Goal: Task Accomplishment & Management: Manage account settings

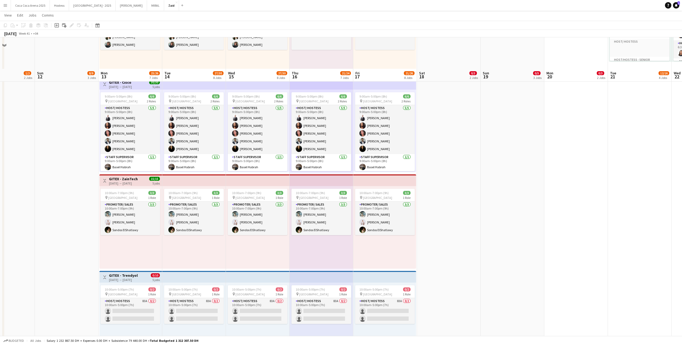
scroll to position [333, 0]
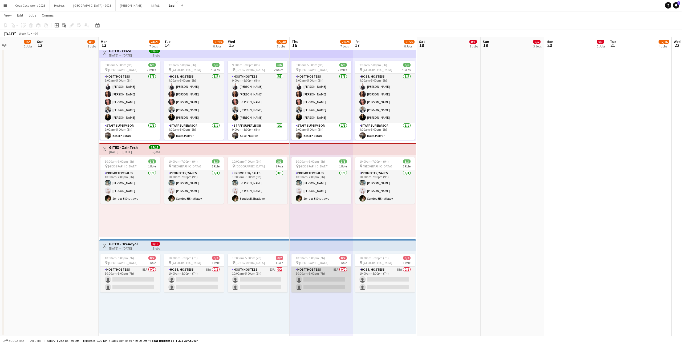
click at [339, 272] on app-card-role "Host/ Hostess 83A 0/2 10:00am-5:00pm (7h) single-neutral-actions single-neutral…" at bounding box center [322, 280] width 60 height 26
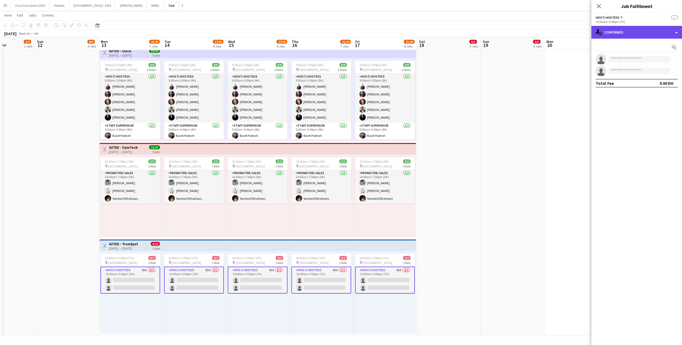
click at [659, 31] on div "single-neutral-actions-check-2 Confirmed" at bounding box center [637, 32] width 91 height 13
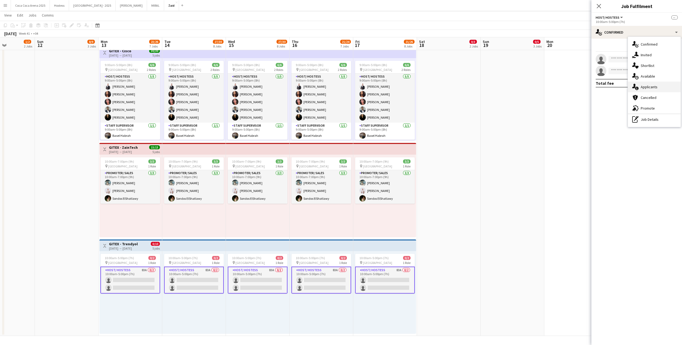
click at [657, 85] on span "Applicants" at bounding box center [649, 87] width 17 height 5
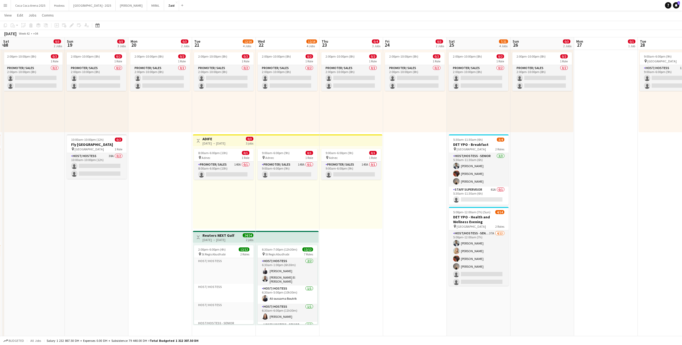
scroll to position [38, 0]
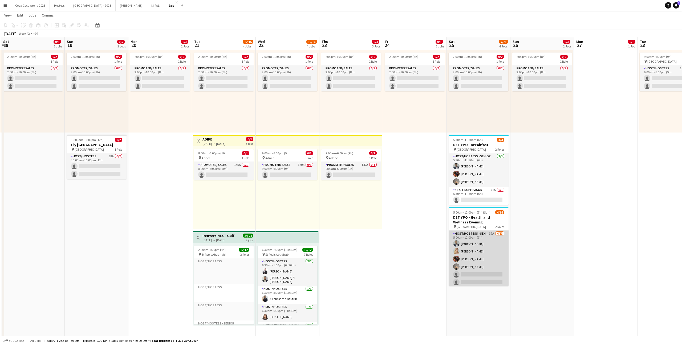
click at [499, 254] on app-card-role "Host/Hostess - Senior 37A 4/13 5:00pm-12:00am (7h) Abdulkader Habra Kateryna Yu…" at bounding box center [479, 286] width 60 height 111
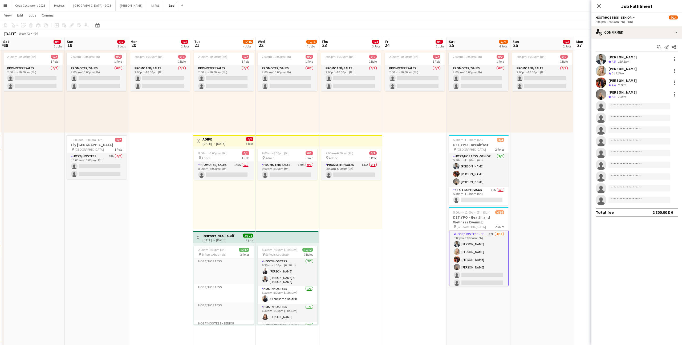
click at [632, 41] on div "Start chat Send notification Share Abdulkader Habra Crew rating 4.5 130.3km Kat…" at bounding box center [637, 130] width 91 height 182
click at [631, 35] on div "single-neutral-actions-check-2 Confirmed" at bounding box center [637, 32] width 91 height 13
click at [651, 89] on span "Applicants" at bounding box center [649, 87] width 17 height 5
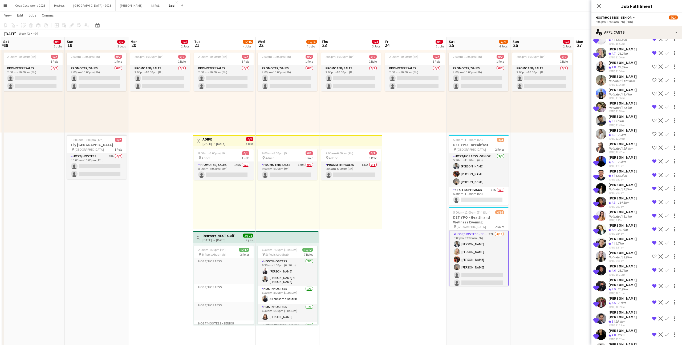
scroll to position [232, 0]
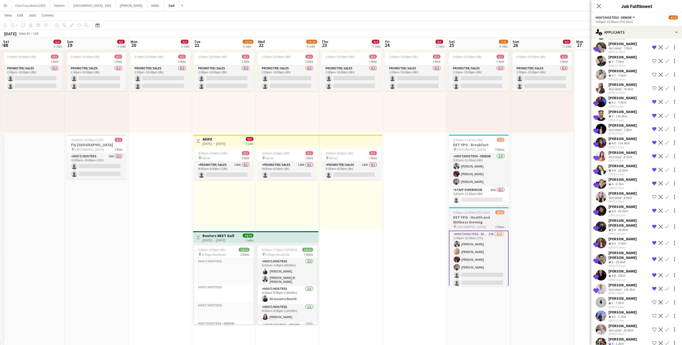
click at [481, 224] on h3 "DET YPO - Health and Wellness Evening" at bounding box center [479, 220] width 60 height 10
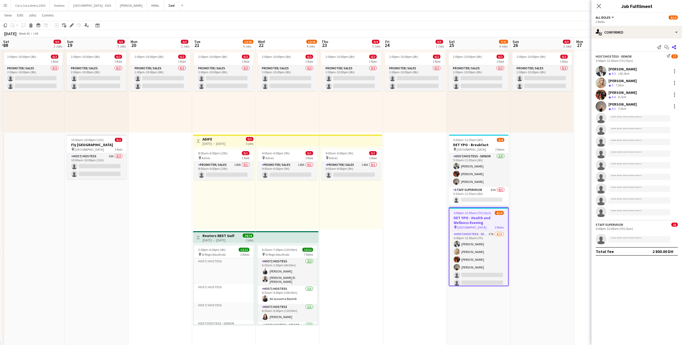
click at [674, 48] on icon "Share" at bounding box center [674, 47] width 4 height 4
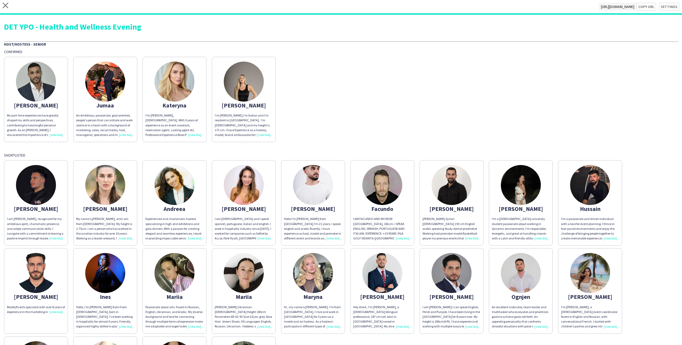
click at [192, 189] on img at bounding box center [175, 185] width 40 height 40
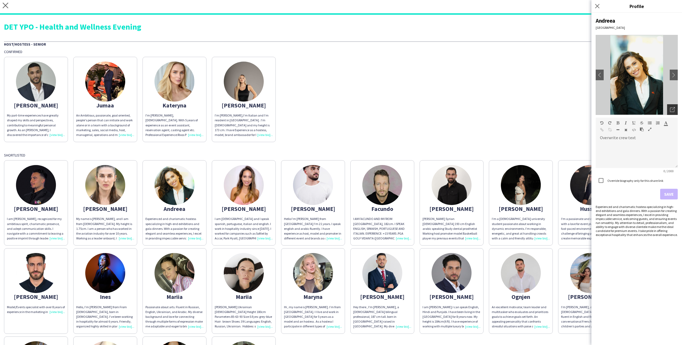
click at [673, 109] on icon "Open photos pop-in" at bounding box center [672, 109] width 5 height 5
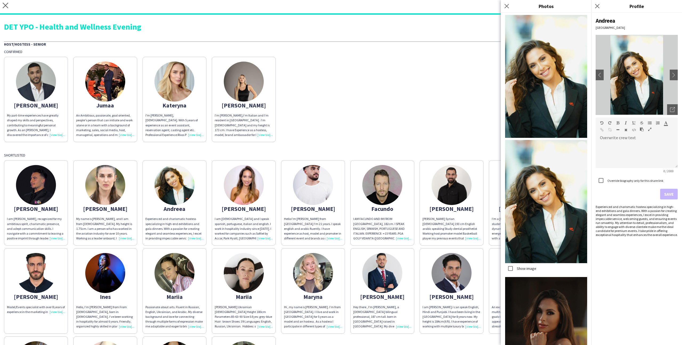
click at [431, 130] on div "Abdulkader My part-time experiences have greatly shaped my skills and perspecti…" at bounding box center [341, 98] width 674 height 88
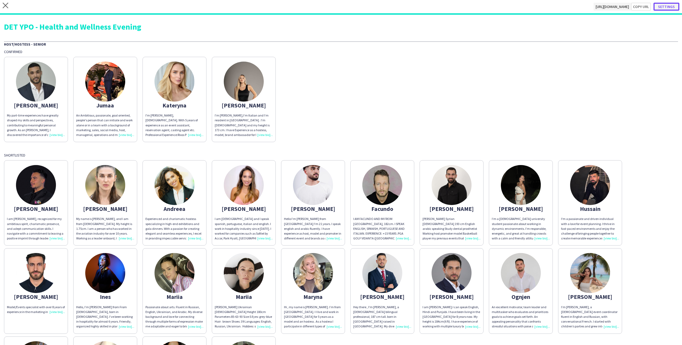
click at [669, 6] on button "Settings" at bounding box center [667, 7] width 26 height 8
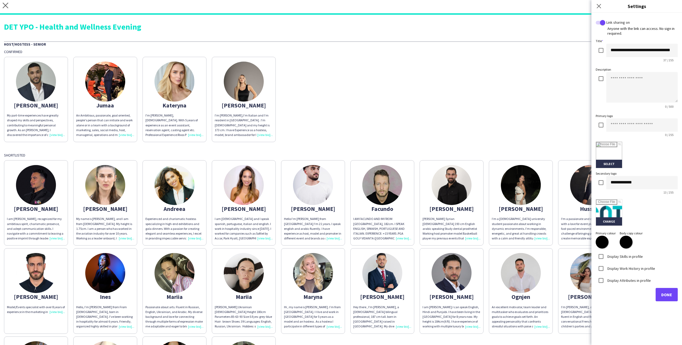
click at [626, 256] on label "Display Skills in profile" at bounding box center [625, 256] width 37 height 5
click at [626, 273] on div "Display Work History in profile" at bounding box center [625, 268] width 59 height 11
click at [625, 268] on label "Display Work History in profile" at bounding box center [631, 268] width 49 height 5
drag, startPoint x: 625, startPoint y: 286, endPoint x: 625, endPoint y: 282, distance: 3.5
click at [625, 285] on div "Display Attributes in profile" at bounding box center [637, 280] width 82 height 12
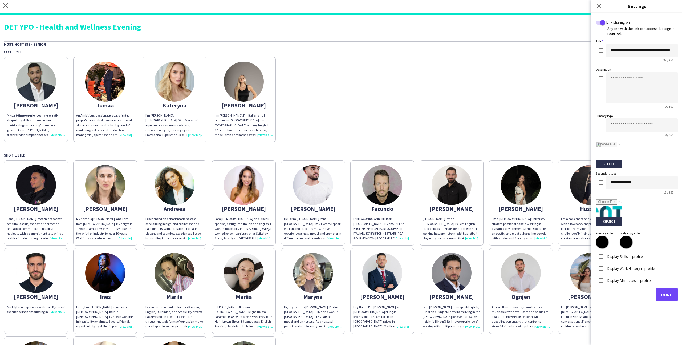
click at [625, 281] on label "Display Attributes in profile" at bounding box center [629, 280] width 45 height 5
click at [633, 299] on input "text" at bounding box center [637, 302] width 76 height 13
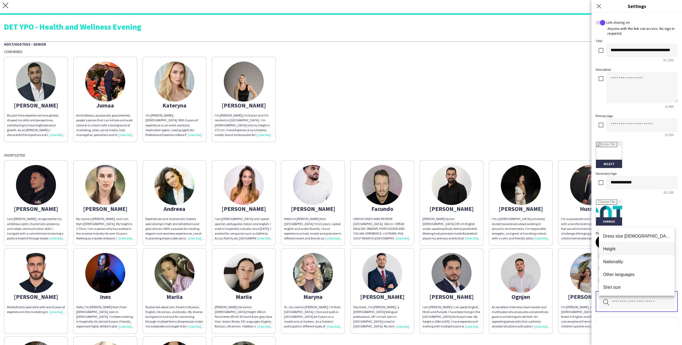
click at [625, 252] on mat-option "Height" at bounding box center [637, 248] width 76 height 13
click at [630, 306] on input "text" at bounding box center [637, 302] width 76 height 13
click at [630, 251] on span "Nationality" at bounding box center [637, 248] width 67 height 5
click at [631, 296] on input "text" at bounding box center [637, 302] width 76 height 13
click at [627, 247] on span "Other languages" at bounding box center [637, 248] width 67 height 5
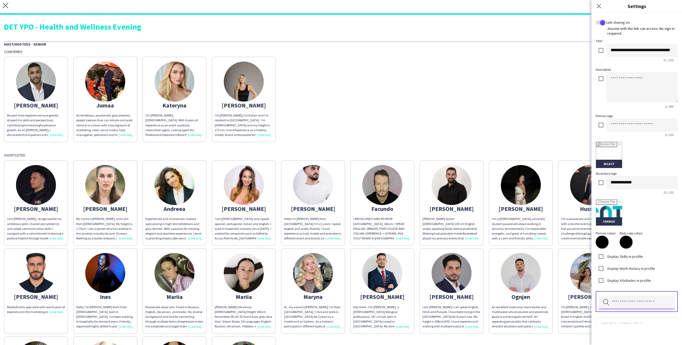
scroll to position [33, 0]
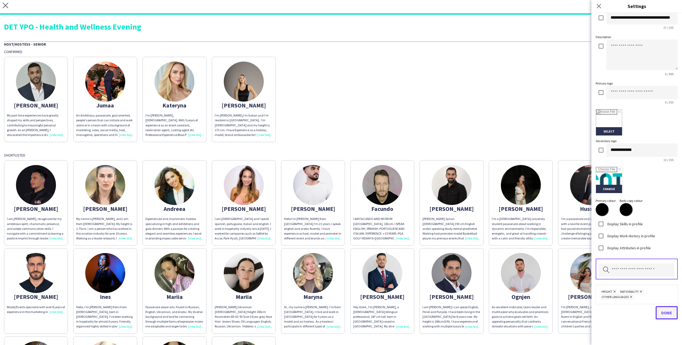
click at [668, 317] on button "Done" at bounding box center [667, 312] width 22 height 13
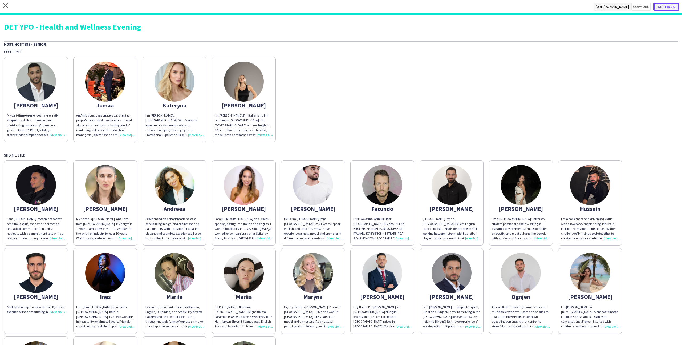
click at [667, 7] on button "Settings" at bounding box center [667, 7] width 26 height 8
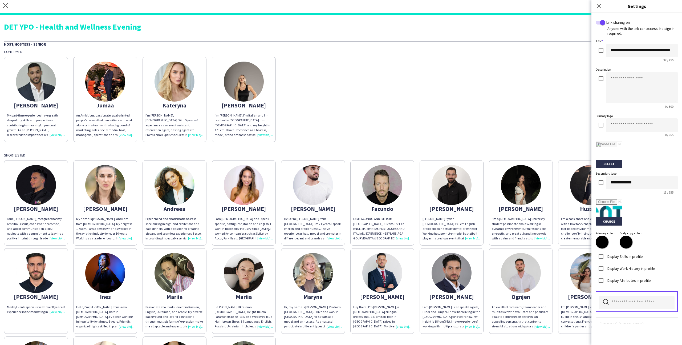
click at [546, 86] on div "Abdulkader My part-time experiences have greatly shaped my skills and perspecti…" at bounding box center [341, 98] width 674 height 88
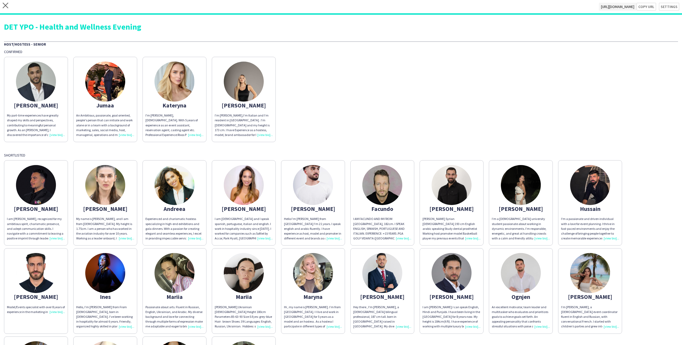
click at [446, 217] on div "Charbel mbayed Syrian 27 years old 193 cm English arabic speaking Study dental …" at bounding box center [452, 228] width 58 height 24
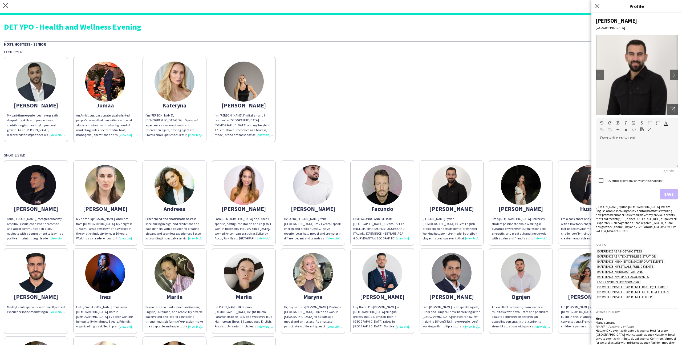
scroll to position [47, 0]
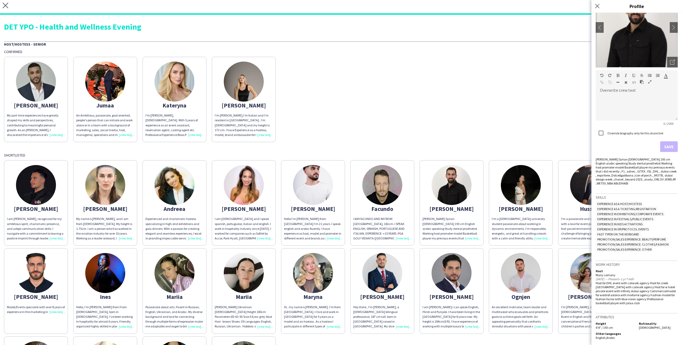
click at [409, 256] on app-share-pages-crew-card "Mohammad Hey there , I'm Mohammad Nafeth, a 27-year-old bilingual professional,…" at bounding box center [383, 290] width 64 height 85
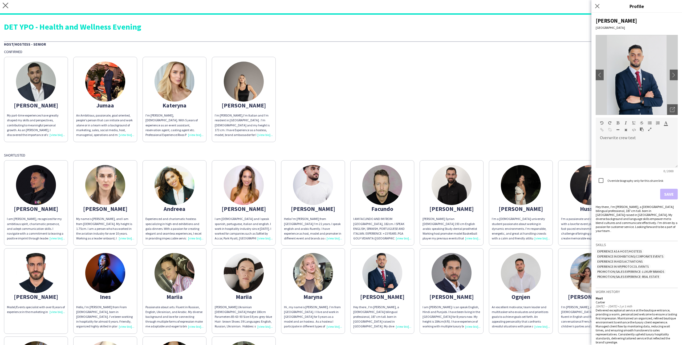
scroll to position [145, 0]
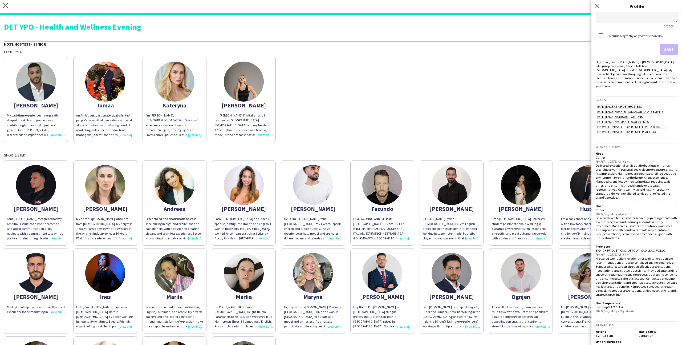
click at [308, 226] on div "Hello I’m Daniel from Syria I’m 21 years. I speak english and arabic fluently. …" at bounding box center [313, 228] width 58 height 24
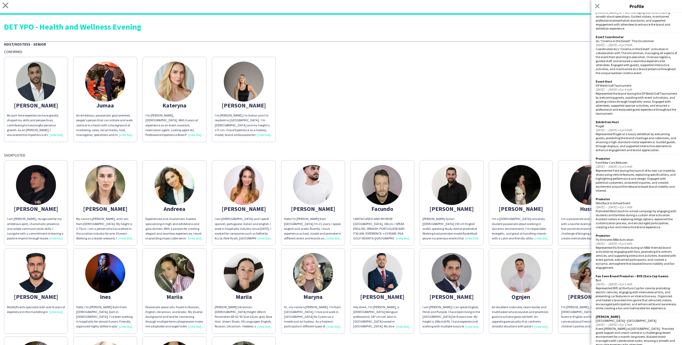
scroll to position [654, 0]
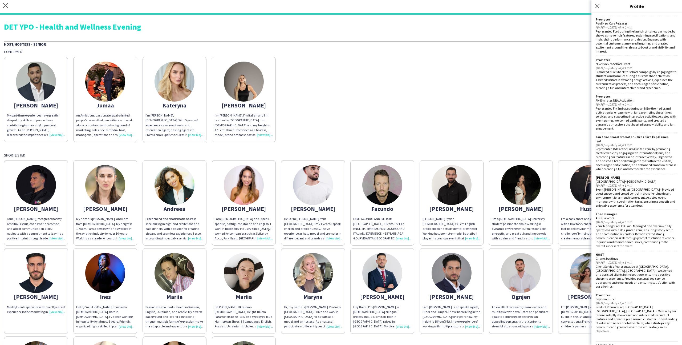
click at [382, 117] on div "Abdulkader My part-time experiences have greatly shaped my skills and perspecti…" at bounding box center [341, 98] width 674 height 88
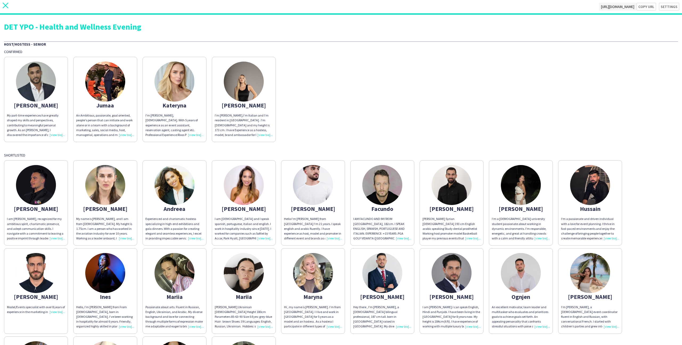
click at [5, 6] on icon at bounding box center [6, 6] width 6 height 6
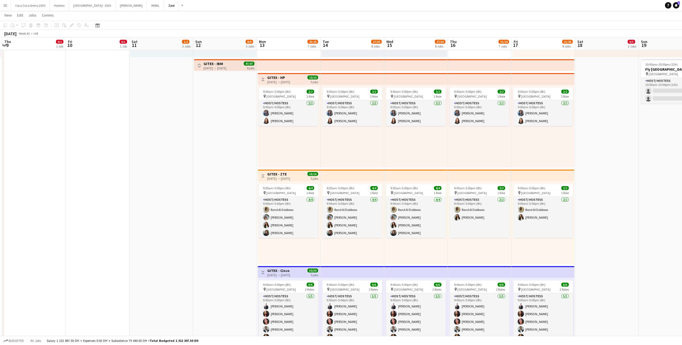
scroll to position [87, 0]
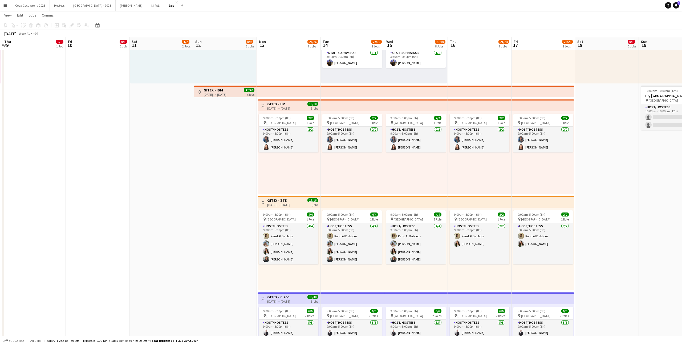
click at [198, 92] on app-icon "Toggle View" at bounding box center [200, 92] width 4 height 4
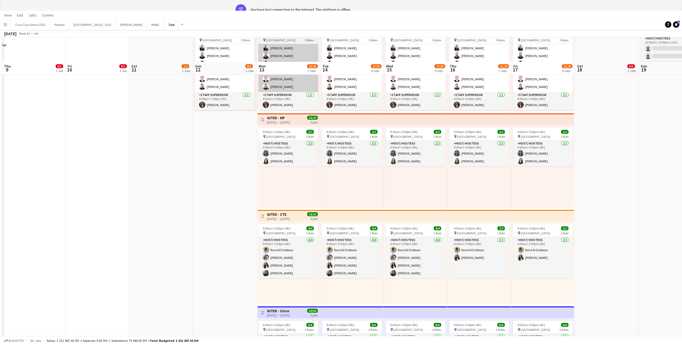
scroll to position [175, 0]
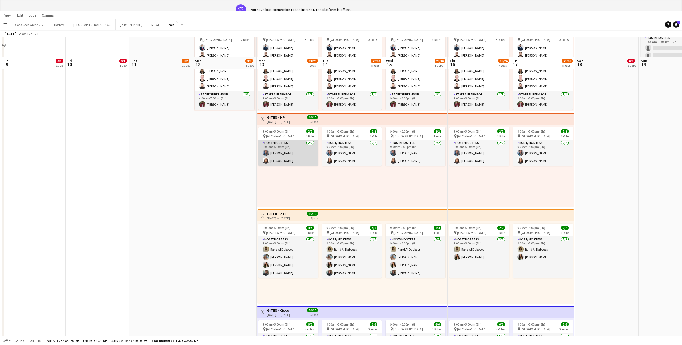
click at [286, 158] on app-card-role "Host/ Hostess 2/2 9:00am-5:00pm (8h) Ghadeer Naser Amira Malek" at bounding box center [289, 153] width 60 height 26
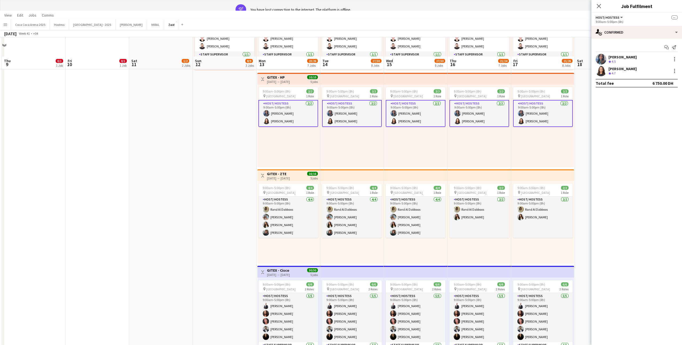
scroll to position [215, 0]
click at [274, 178] on div "13-10-2025 → 17-10-2025" at bounding box center [278, 179] width 23 height 4
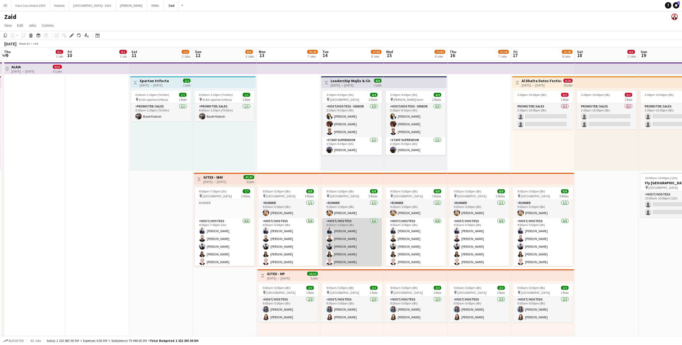
scroll to position [4, 0]
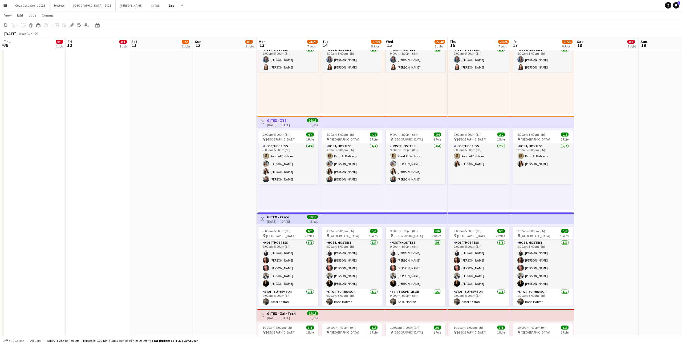
click at [332, 260] on app-user-avatar at bounding box center [330, 260] width 6 height 6
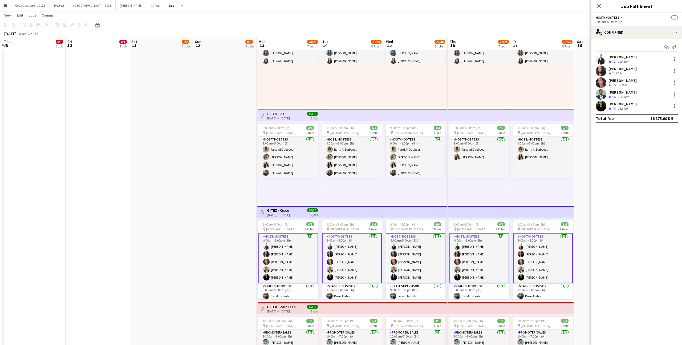
click at [623, 103] on div "Victoria Neagu" at bounding box center [623, 104] width 28 height 5
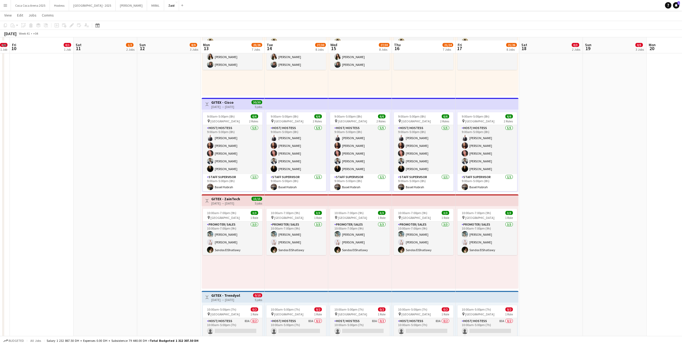
scroll to position [367, 0]
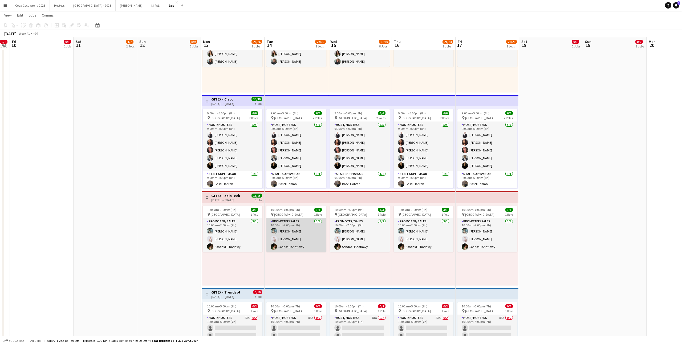
click at [297, 246] on app-card-role "Promoter/ Sales 3/3 10:00am-7:00pm (9h) Aya Cheaito amal mohammad Sondos ElShat…" at bounding box center [297, 235] width 60 height 34
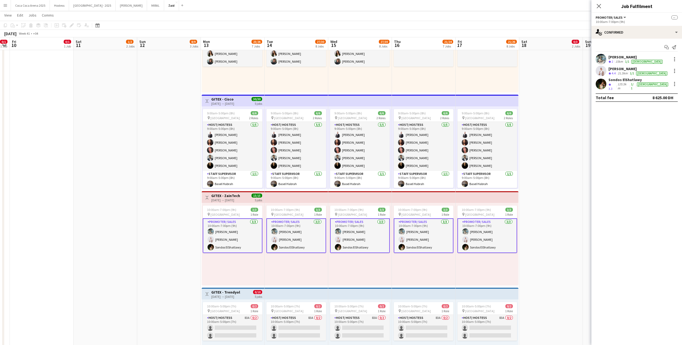
click at [325, 269] on div "10:00am-7:00pm (9h) 3/3 pin Dubai World Trade Center 1 Role Promoter/ Sales 3/3…" at bounding box center [297, 244] width 64 height 83
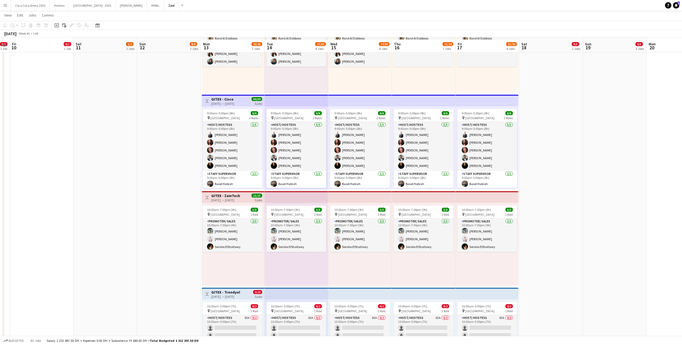
scroll to position [415, 0]
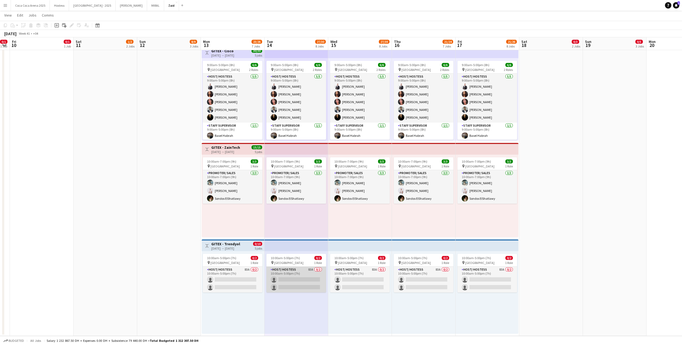
click at [322, 281] on app-card-role "Host/ Hostess 83A 0/2 10:00am-5:00pm (7h) single-neutral-actions single-neutral…" at bounding box center [297, 280] width 60 height 26
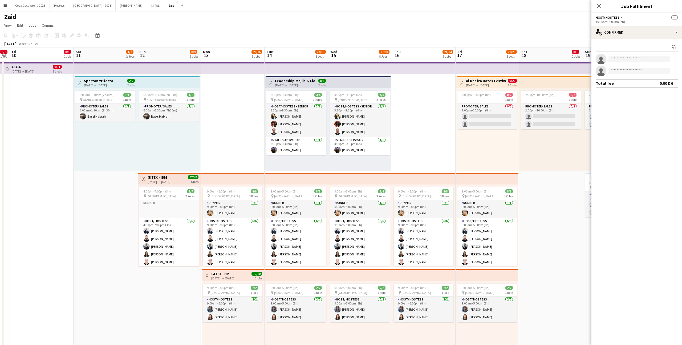
scroll to position [0, 0]
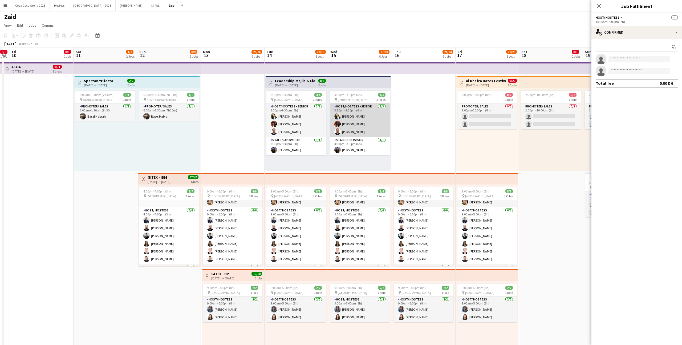
click at [334, 127] on app-card-role "Host/Hostess - Senior 3/3 3:30pm-9:30pm (6h) Andreea Verman Jumaa Shami Ibrahim…" at bounding box center [360, 120] width 60 height 34
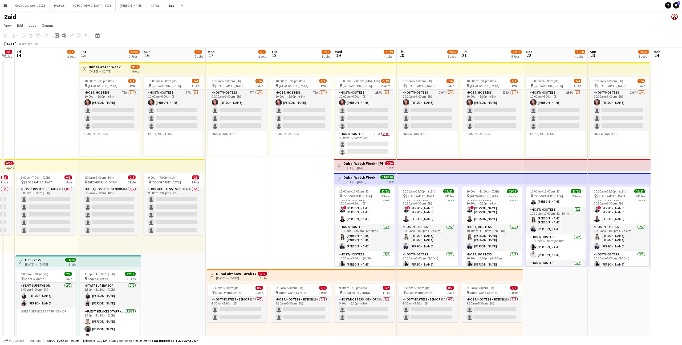
scroll to position [39, 0]
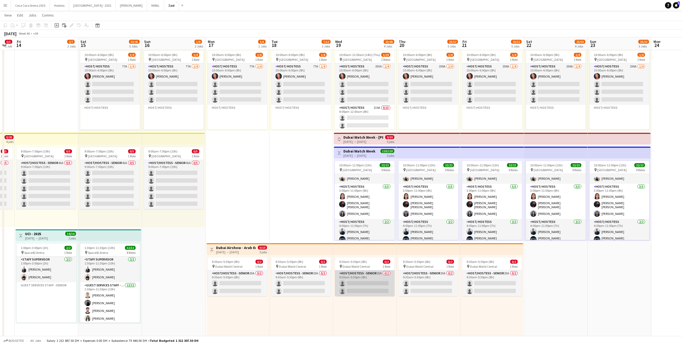
click at [368, 283] on app-card-role "Host/Hostess - Senior 23A 0/2 9:30am-5:30pm (8h) single-neutral-actions single-…" at bounding box center [365, 283] width 60 height 26
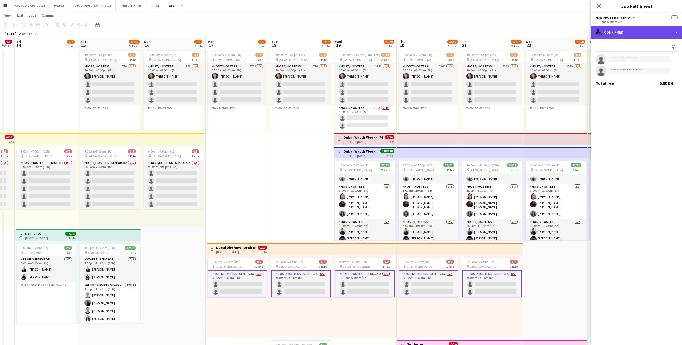
click at [606, 33] on div "single-neutral-actions-check-2 Confirmed" at bounding box center [637, 32] width 91 height 13
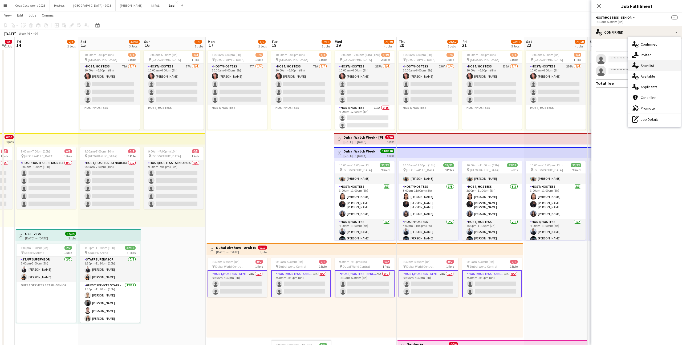
click at [650, 67] on span "Shortlist" at bounding box center [648, 65] width 14 height 5
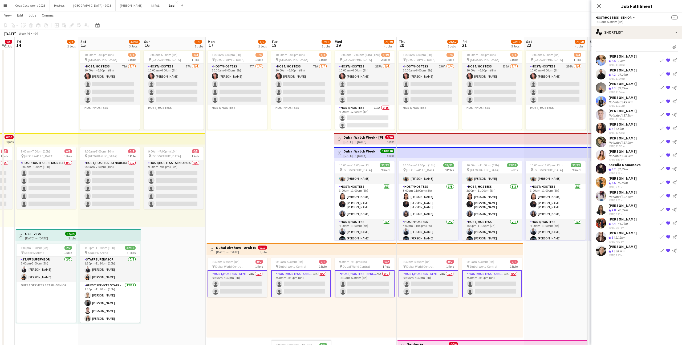
click at [625, 191] on div "Dina Moukhmalji" at bounding box center [623, 192] width 28 height 5
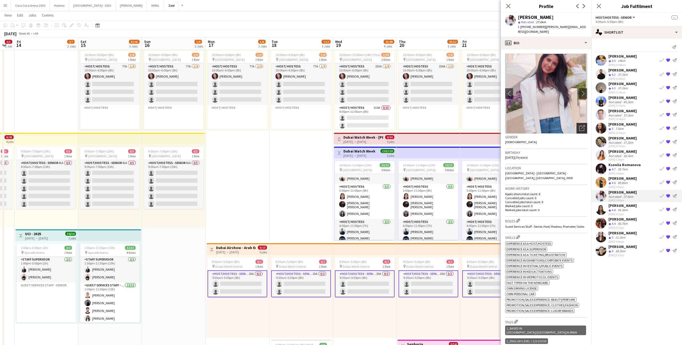
click at [581, 125] on icon "Open photos pop-in" at bounding box center [583, 128] width 6 height 6
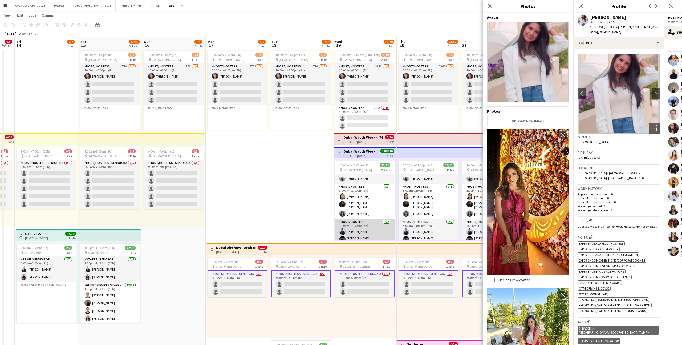
click at [341, 221] on app-card-role "Host/ Hostess 2/2 4:00pm-11:00pm (7h) Abdulrahman Darwish Maria Fernanda Ibargu…" at bounding box center [365, 232] width 60 height 27
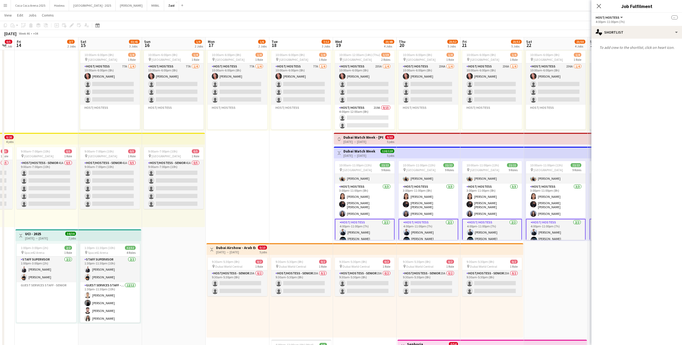
scroll to position [0, 177]
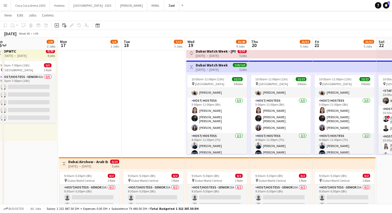
scroll to position [7, 0]
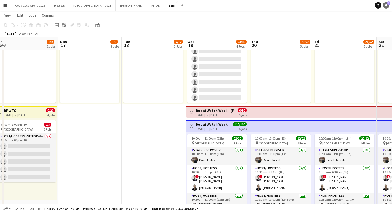
click at [387, 6] on icon "Notifications" at bounding box center [385, 5] width 3 height 3
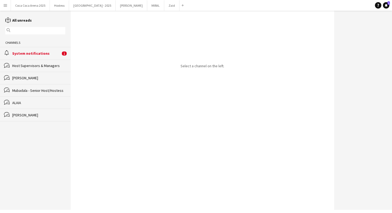
click at [40, 54] on div "System notifications" at bounding box center [36, 53] width 48 height 5
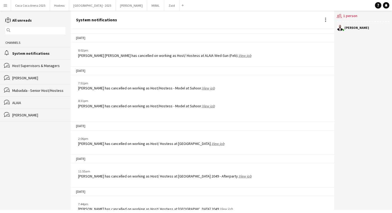
scroll to position [722, 0]
